Goal: Find specific page/section: Find specific page/section

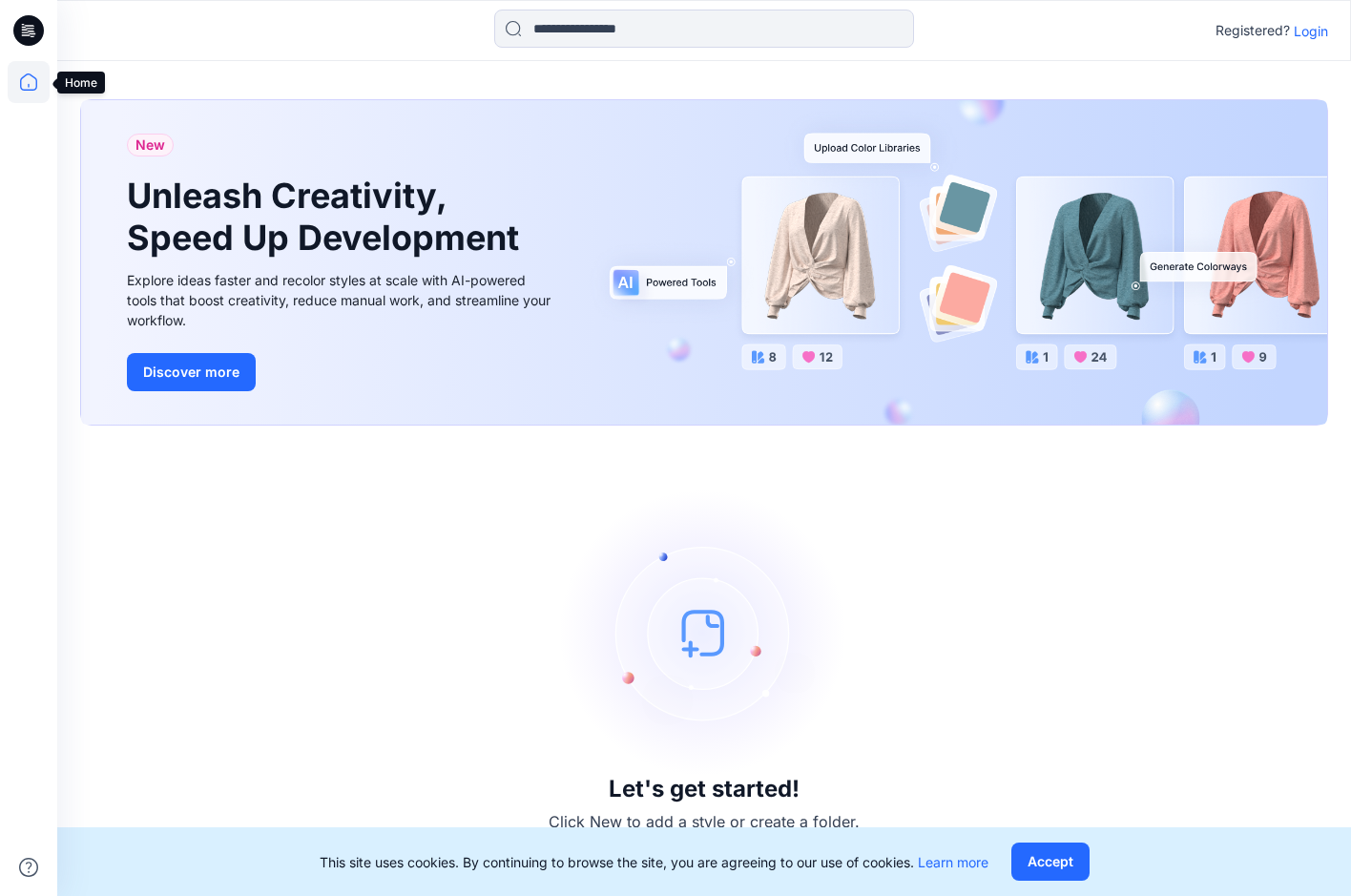
click at [38, 85] on icon at bounding box center [28, 81] width 17 height 17
click at [1033, 858] on button "Accept" at bounding box center [1050, 861] width 78 height 38
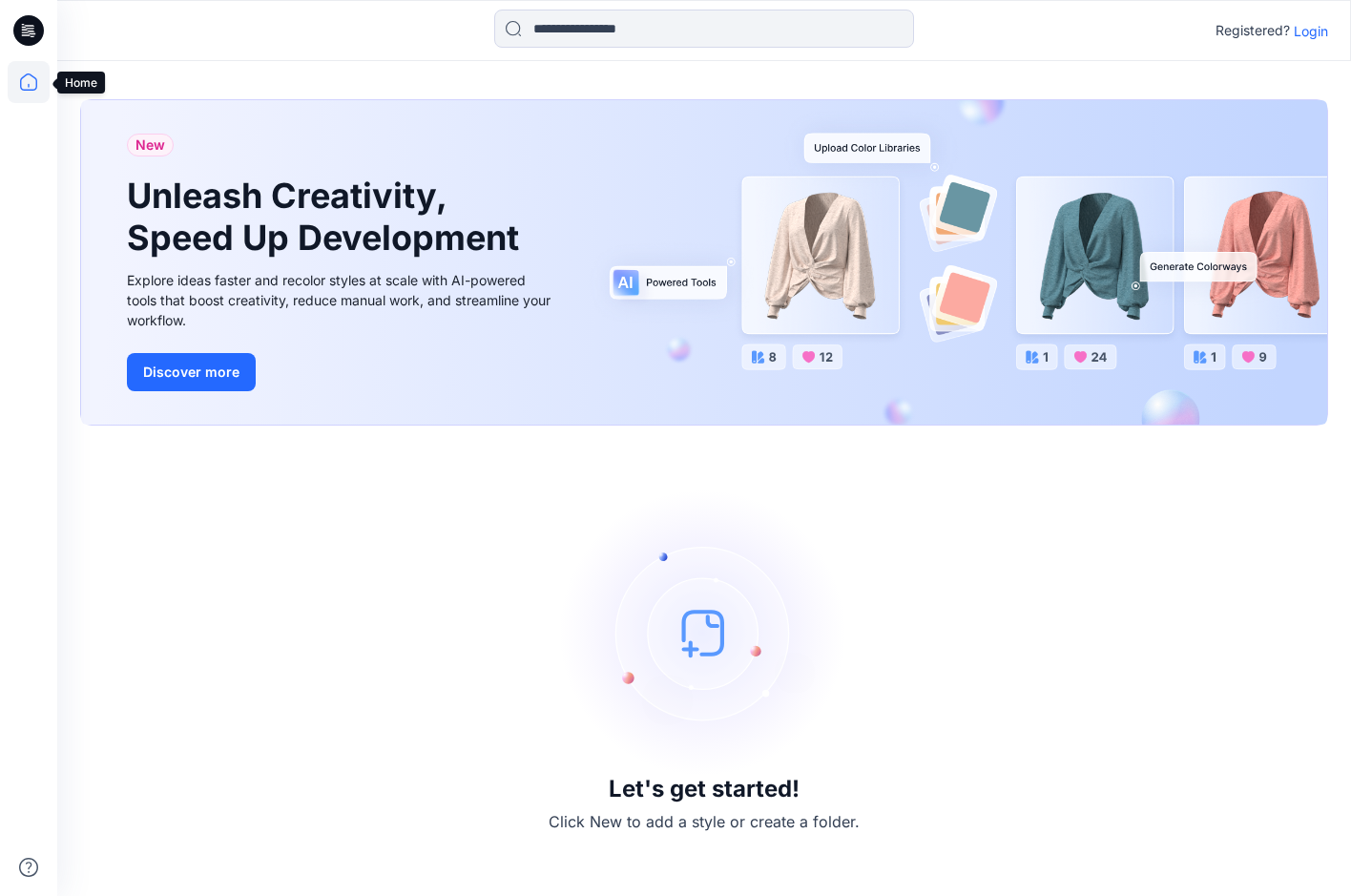
click at [40, 82] on icon at bounding box center [29, 82] width 42 height 42
click at [1304, 35] on p "Login" at bounding box center [1311, 31] width 35 height 20
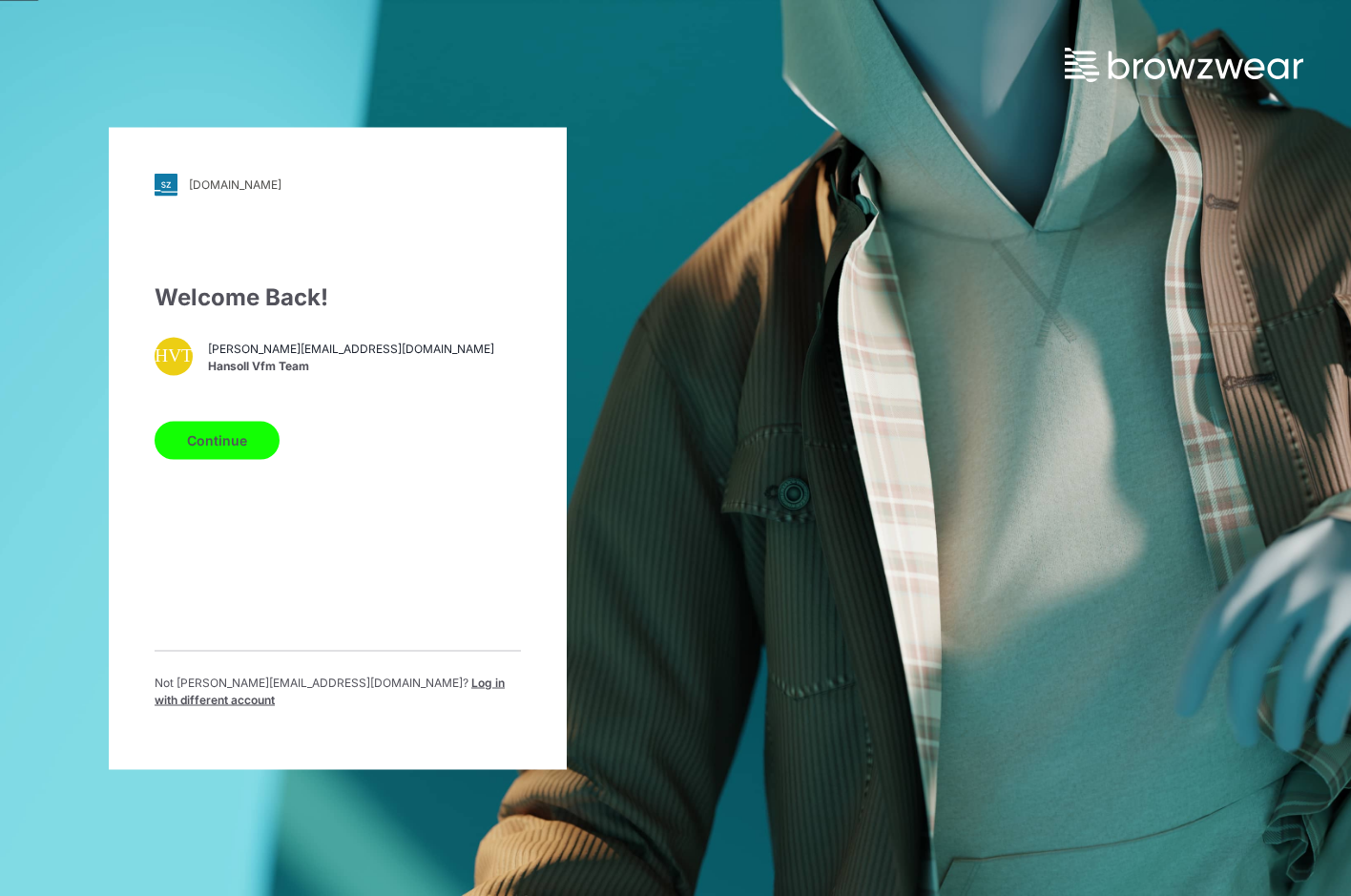
click at [190, 440] on button "Continue" at bounding box center [217, 439] width 125 height 38
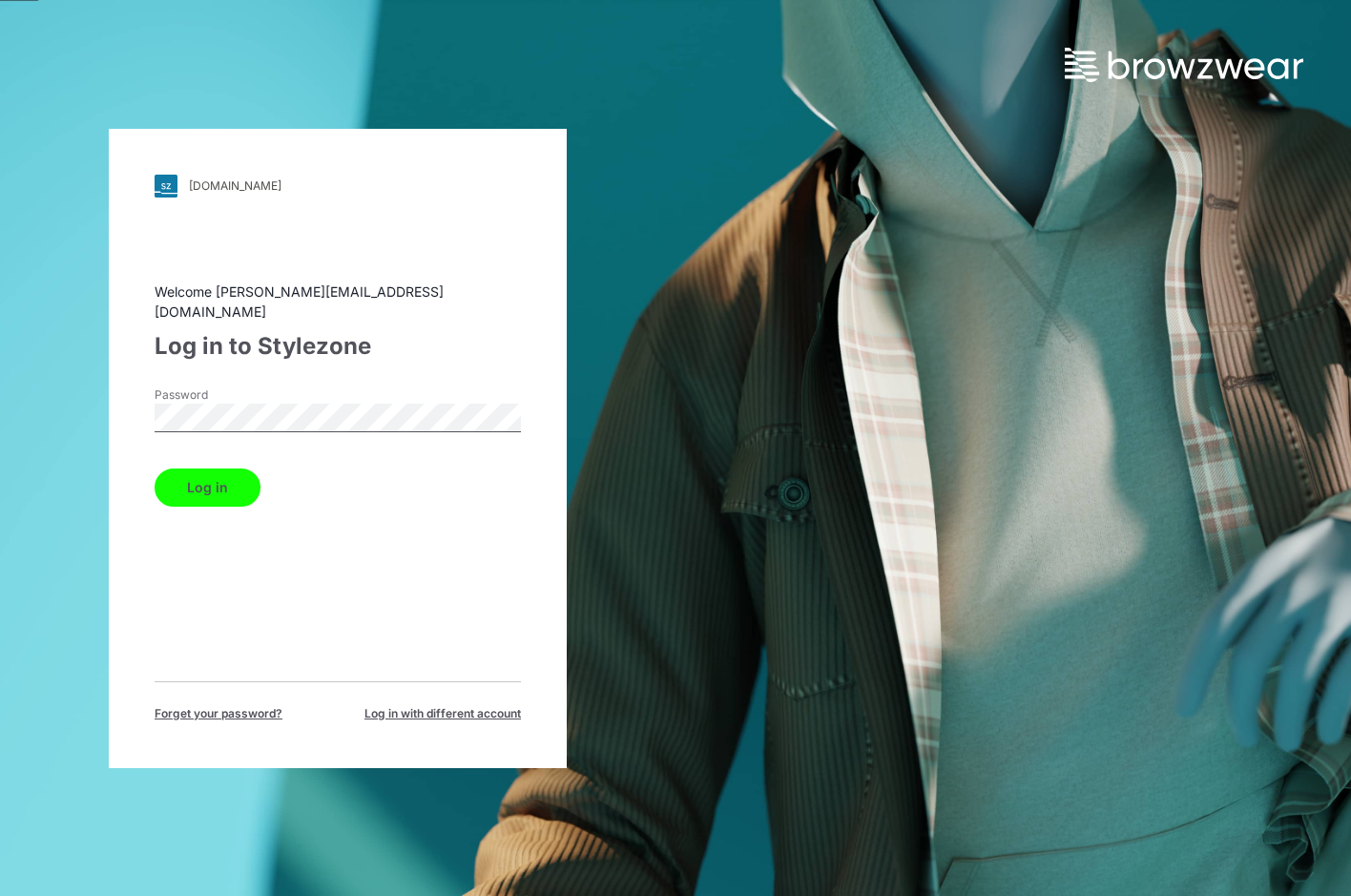
click at [236, 475] on button "Log in" at bounding box center [207, 487] width 106 height 38
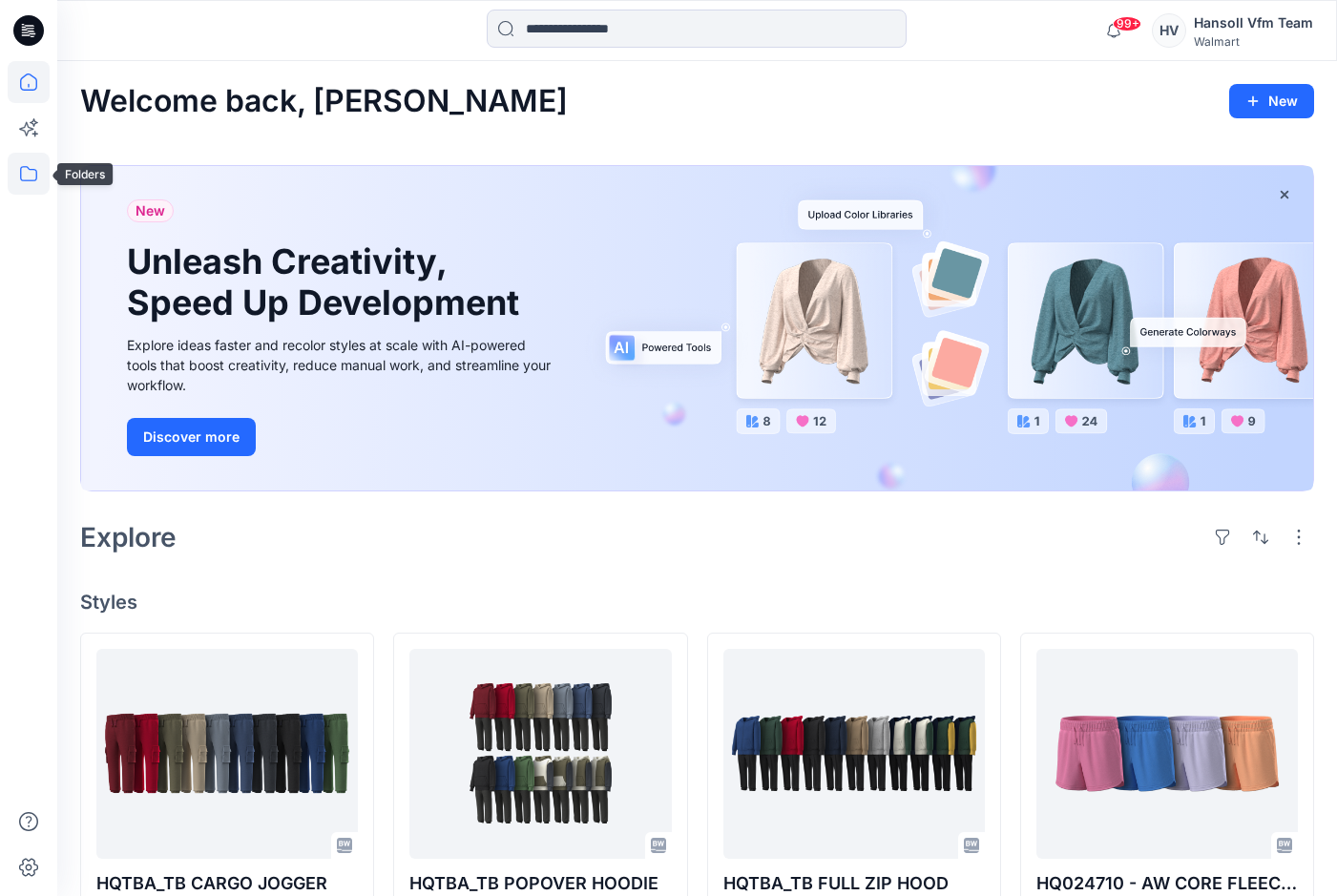
click at [19, 170] on icon at bounding box center [29, 174] width 42 height 42
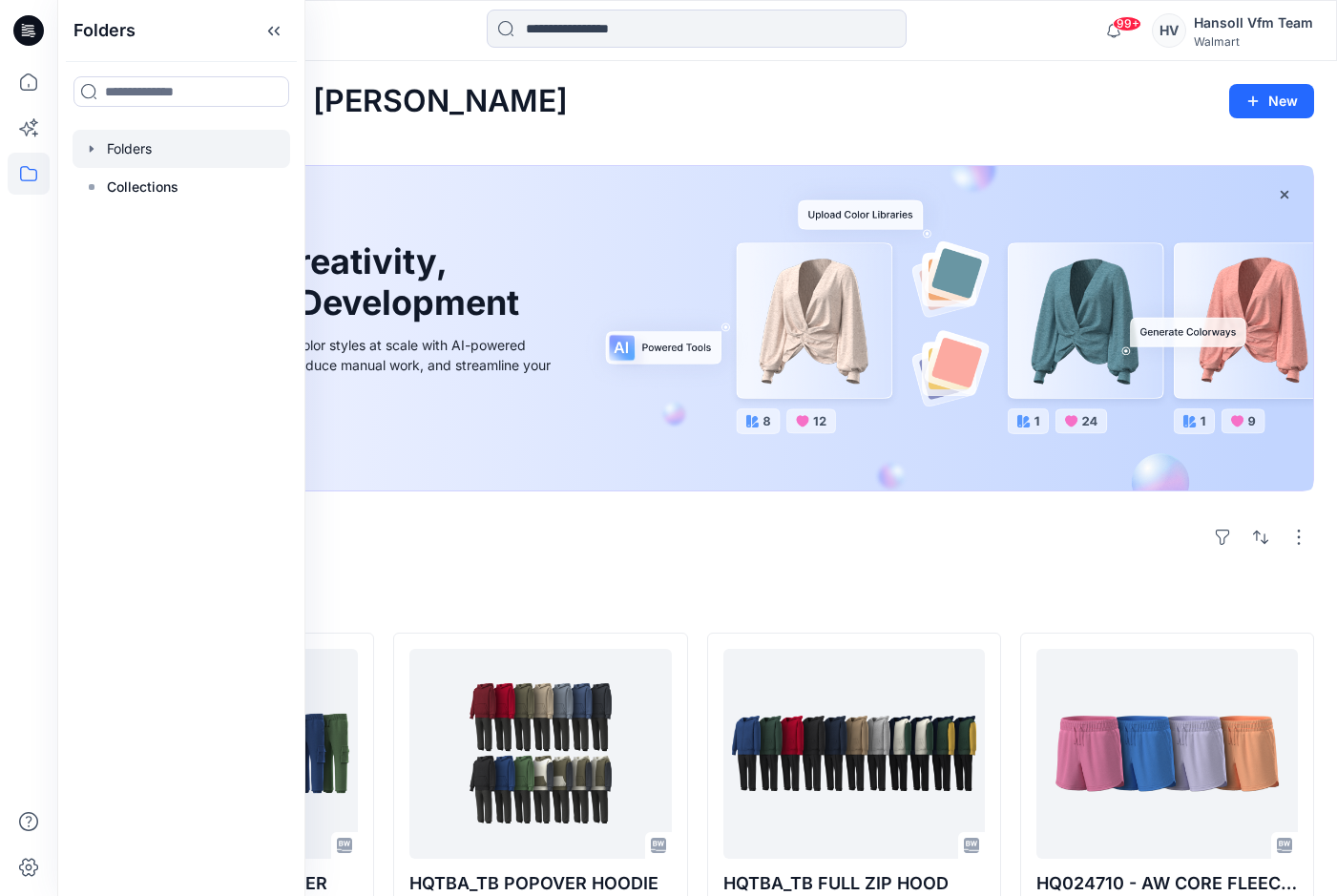
click at [92, 156] on icon "button" at bounding box center [91, 148] width 15 height 15
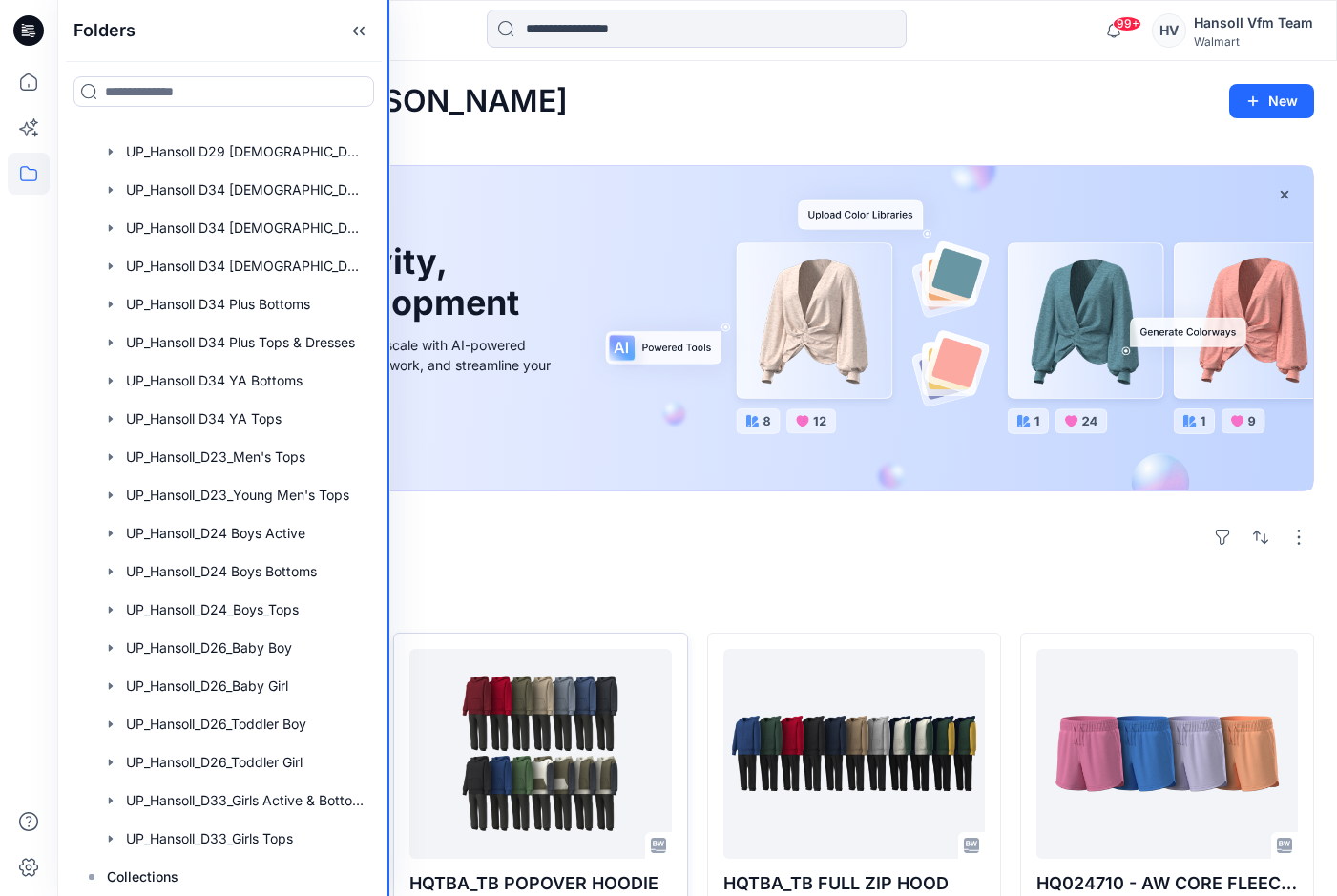
scroll to position [951, 0]
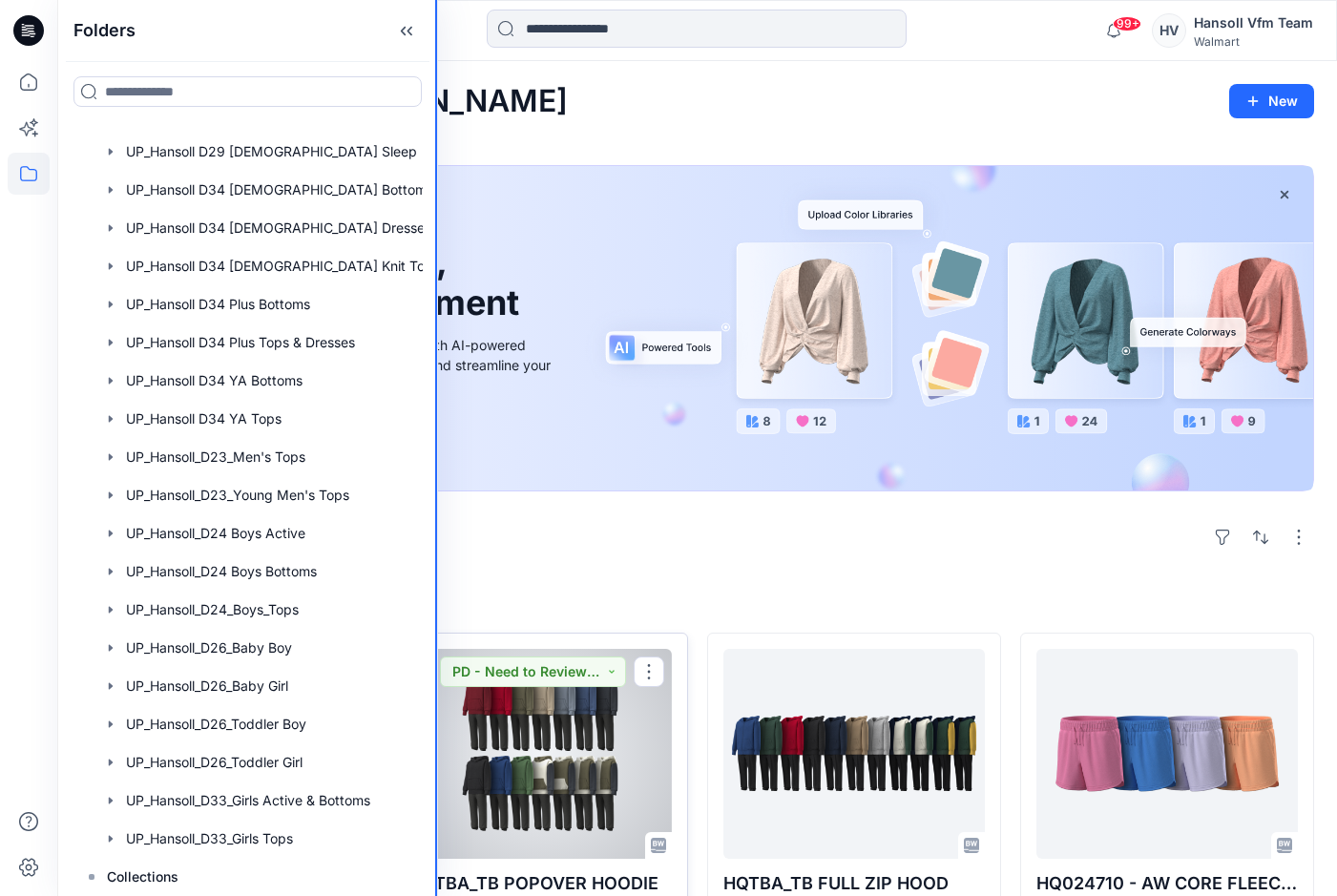
drag, startPoint x: 303, startPoint y: 641, endPoint x: 438, endPoint y: 640, distance: 135.0
click at [438, 640] on div "Folders Folders EcoShot Hansoll FA Hansoll D23 Mens Knits FA Hansoll D24 Boys K…" at bounding box center [668, 842] width 1337 height 1684
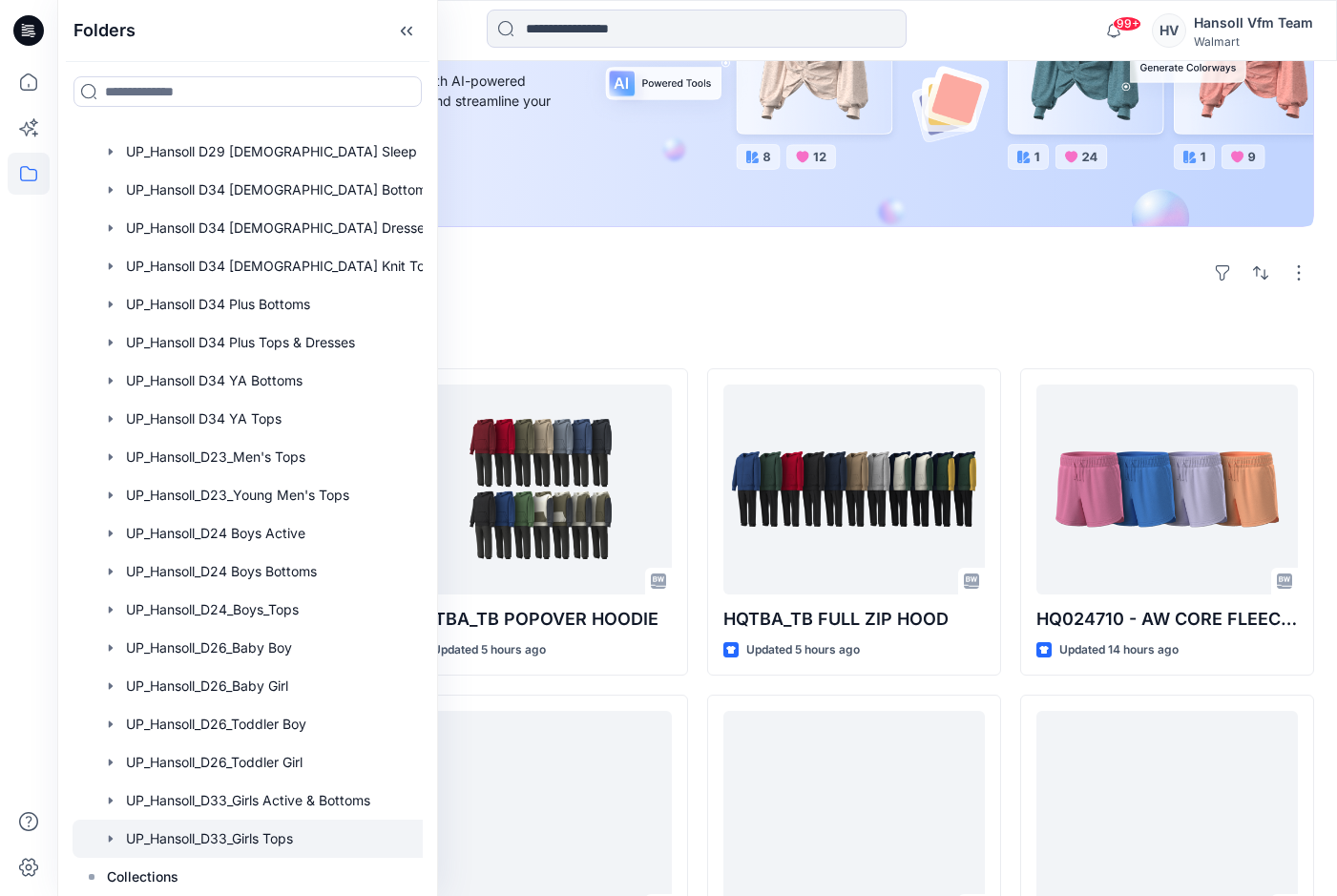
scroll to position [286, 0]
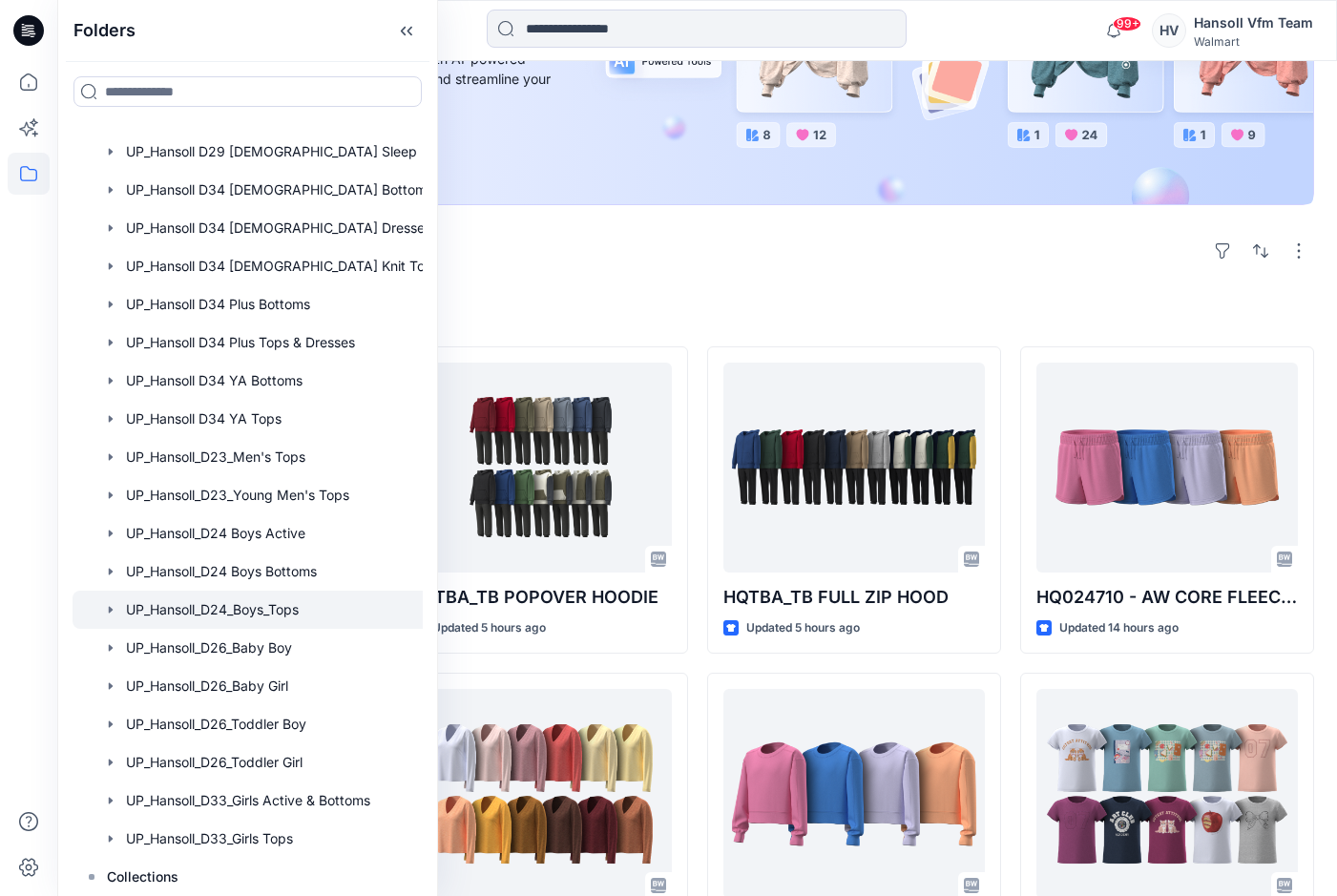
click at [224, 605] on div at bounding box center [271, 609] width 400 height 38
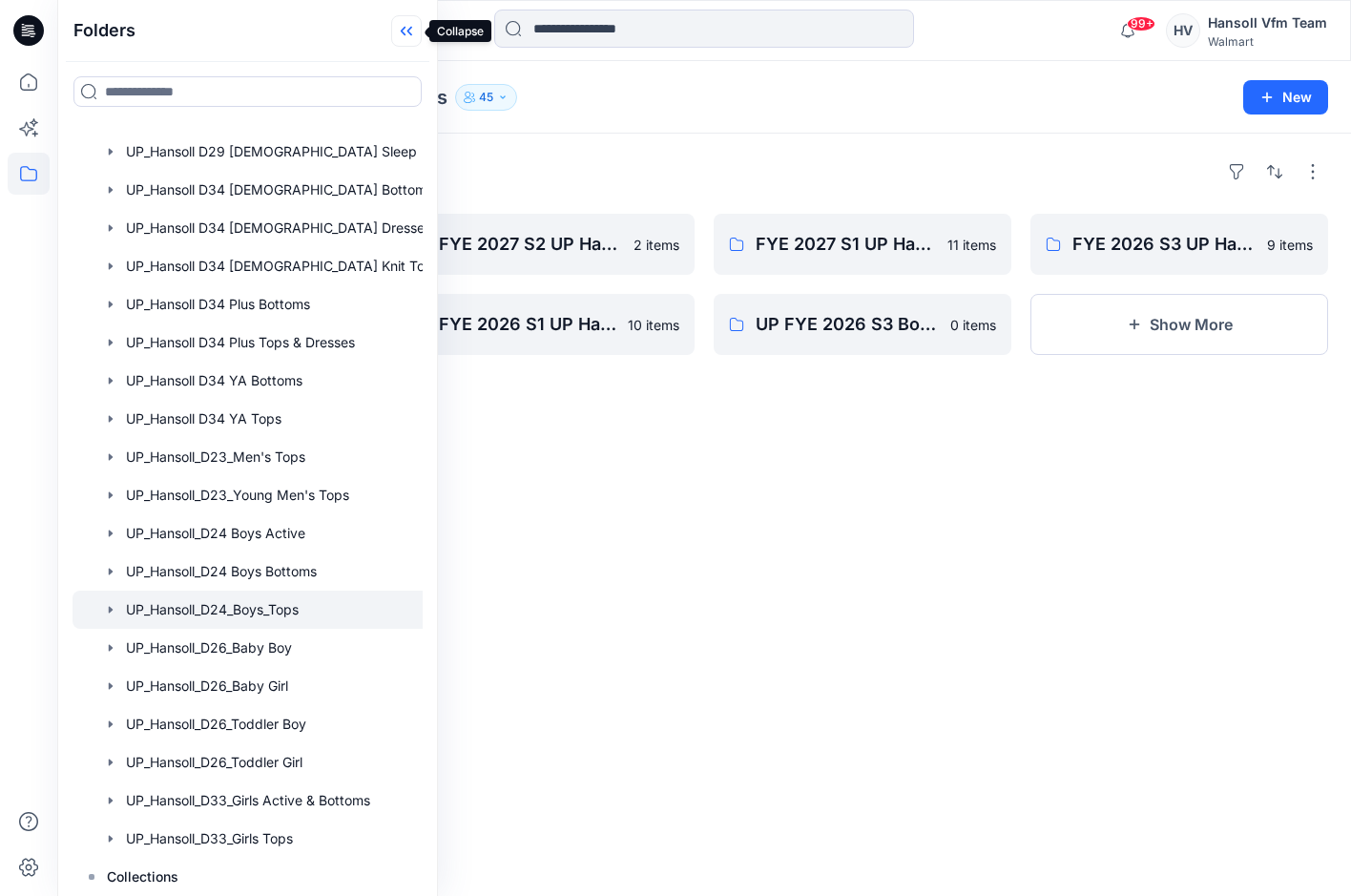
click at [409, 27] on icon at bounding box center [406, 31] width 31 height 32
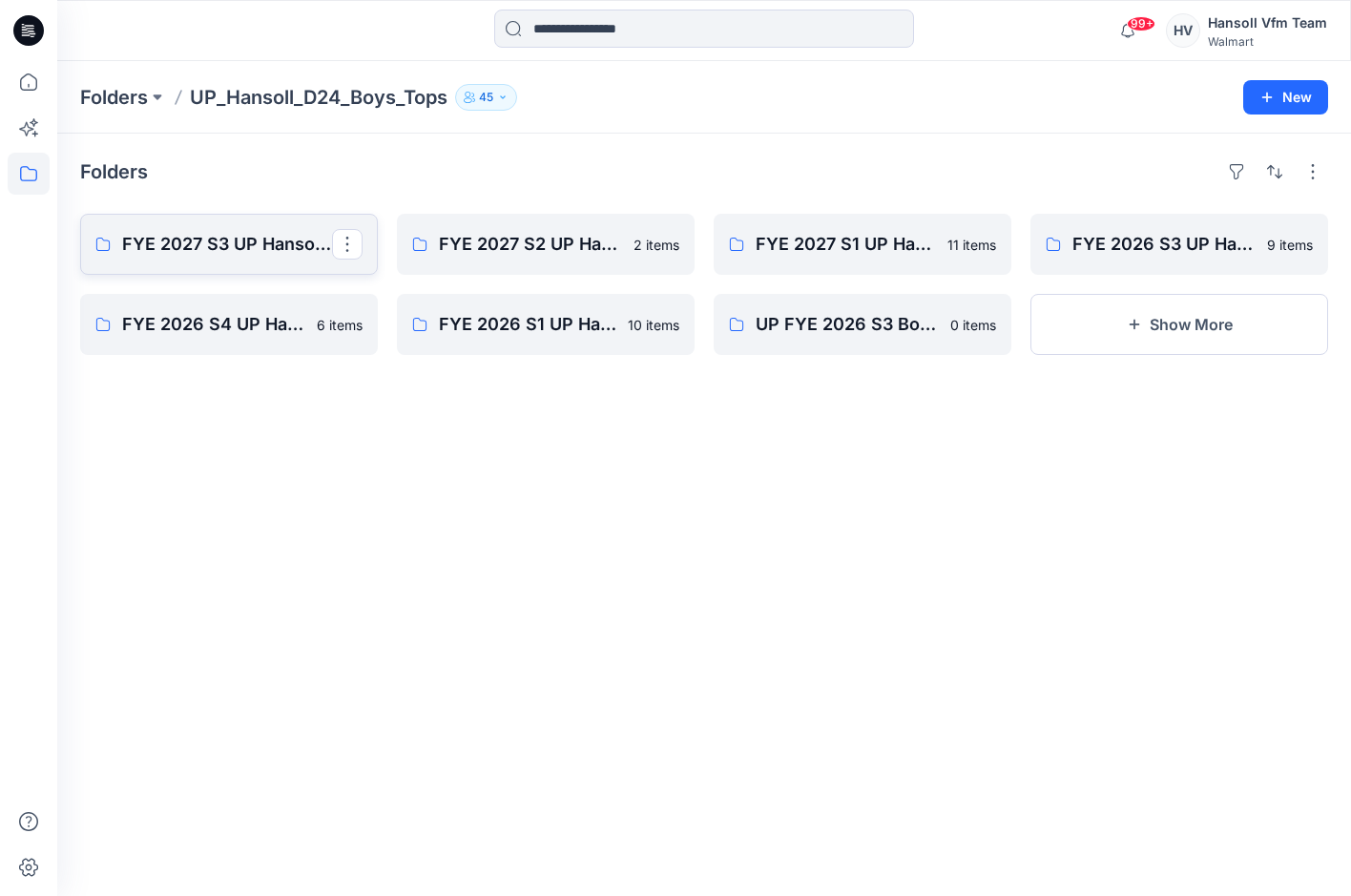
click at [235, 245] on p "FYE 2027 S3 UP Hansoll Boys Tops" at bounding box center [227, 244] width 210 height 27
